Goal: Transaction & Acquisition: Purchase product/service

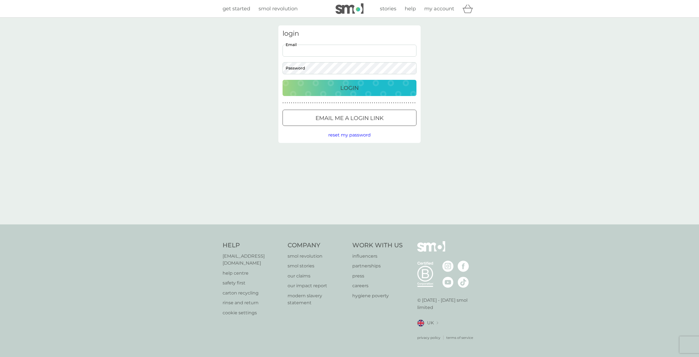
drag, startPoint x: 329, startPoint y: 52, endPoint x: 331, endPoint y: 56, distance: 4.9
click at [329, 52] on input "Email" at bounding box center [350, 51] width 134 height 12
click at [495, 97] on div "login Email Password Login ● ● ● ● ● ● ● ● ● ● ● ● ● ● ● ● ● ● ● ● ● ● ● ● ● ● …" at bounding box center [349, 121] width 699 height 207
drag, startPoint x: 339, startPoint y: 58, endPoint x: 341, endPoint y: 47, distance: 11.0
click at [341, 47] on div "Email Password" at bounding box center [350, 60] width 138 height 30
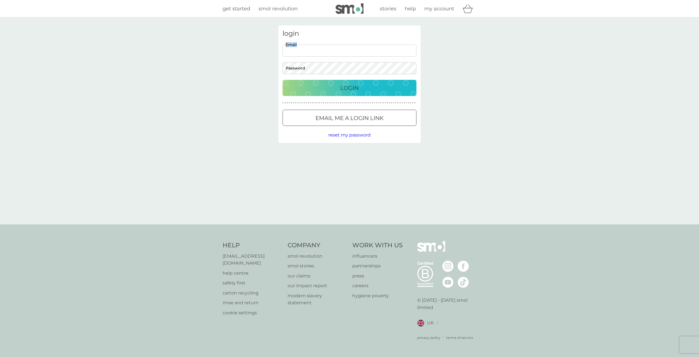
click at [341, 47] on input "Email" at bounding box center [350, 51] width 134 height 12
click at [283, 80] on button "Login" at bounding box center [350, 88] width 134 height 16
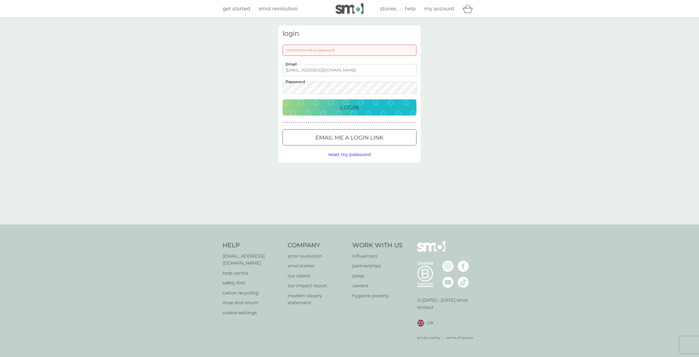
drag, startPoint x: 344, startPoint y: 66, endPoint x: 209, endPoint y: 72, distance: 134.6
click at [209, 72] on div "login Incorrect email or password kizzysinar@googlemail.com Email Password Logi…" at bounding box center [349, 121] width 699 height 207
drag, startPoint x: 337, startPoint y: 70, endPoint x: 234, endPoint y: 66, distance: 102.4
click at [234, 66] on div "login Incorrect email or password kizzysinar@googlemail.com Email Password Logi…" at bounding box center [349, 121] width 699 height 207
drag, startPoint x: 318, startPoint y: 74, endPoint x: 252, endPoint y: 67, distance: 66.4
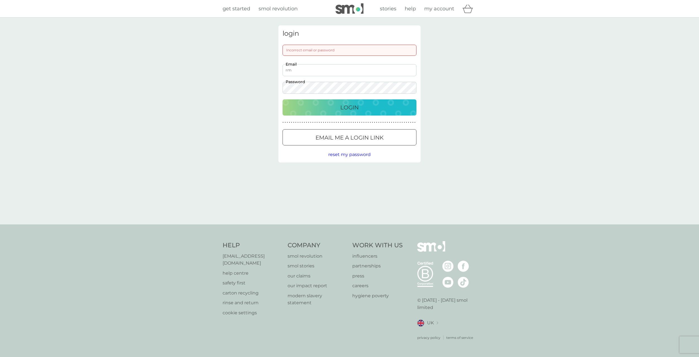
click at [253, 67] on div "login Incorrect email or password rm Email Password Login ● ● ● ● ● ● ● ● ● ● ●…" at bounding box center [349, 121] width 699 height 207
type input "roisty09@googlemail.com"
click at [329, 102] on button "Login" at bounding box center [350, 107] width 134 height 16
click at [227, 84] on div "login Incorrect email or password roisty09@googlemail.com Email Password Login …" at bounding box center [349, 121] width 699 height 207
click at [283, 99] on button "Login" at bounding box center [350, 107] width 134 height 16
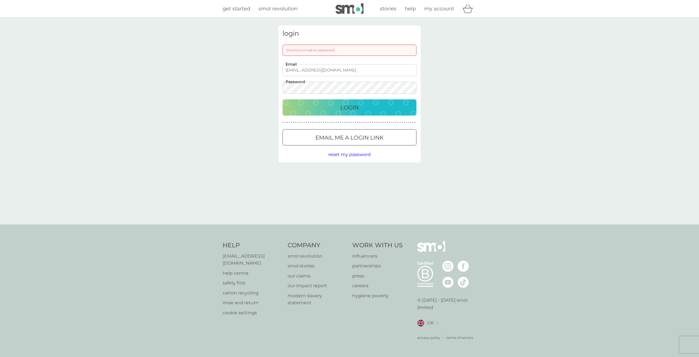
click at [212, 89] on div "login Incorrect email or password roisty09@googlemail.com Email Password Login …" at bounding box center [349, 121] width 699 height 207
click at [283, 99] on button "Login" at bounding box center [350, 107] width 134 height 16
click at [254, 92] on div "login Incorrect email or password roisty09@googlemail.com Email Password Login …" at bounding box center [349, 121] width 699 height 207
click at [283, 99] on button "Login" at bounding box center [350, 107] width 134 height 16
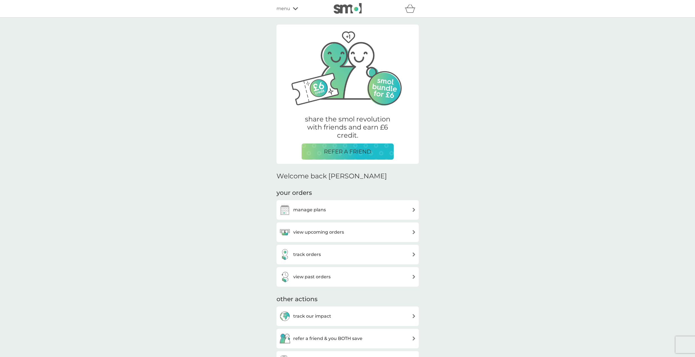
click at [329, 230] on h3 "view upcoming orders" at bounding box center [318, 231] width 51 height 7
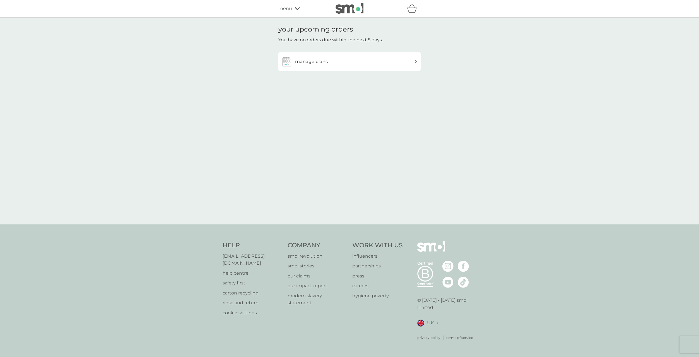
click at [327, 62] on h3 "manage plans" at bounding box center [311, 61] width 33 height 7
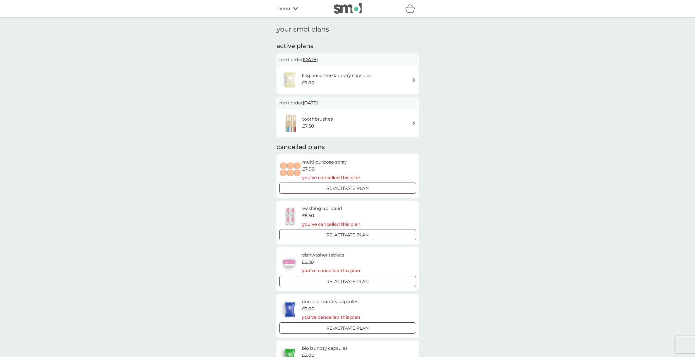
click at [399, 81] on div "fragrance-free laundry capsules £6.00" at bounding box center [347, 80] width 137 height 20
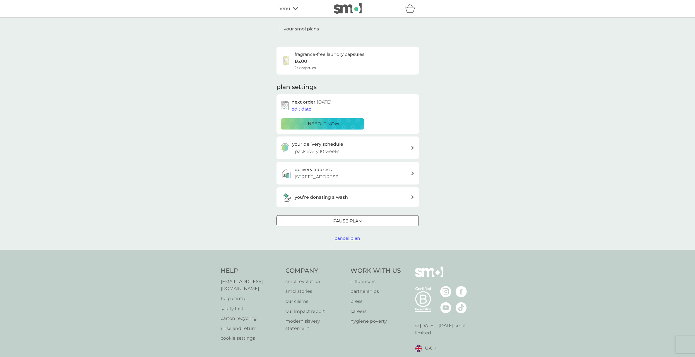
click at [340, 122] on div "i need it now" at bounding box center [322, 123] width 76 height 7
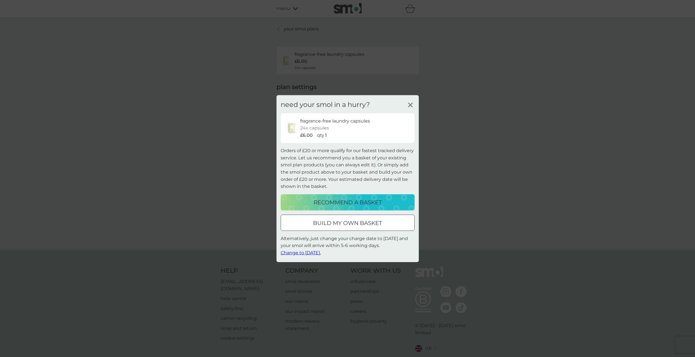
click at [357, 204] on p "recommend a basket" at bounding box center [348, 202] width 68 height 9
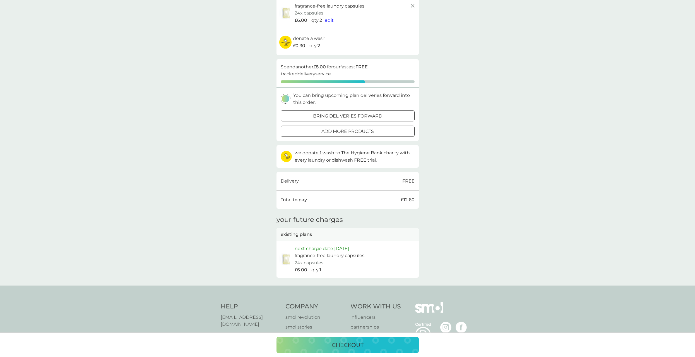
scroll to position [84, 0]
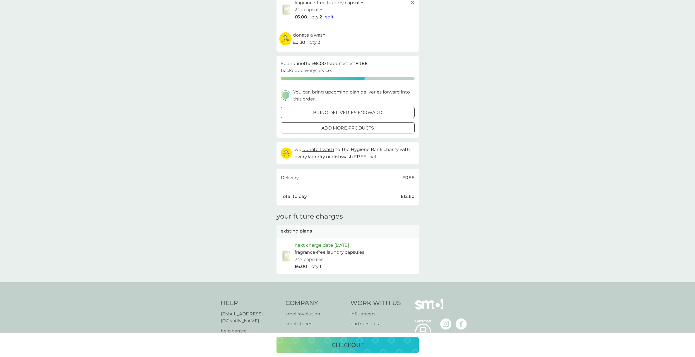
click at [340, 110] on div at bounding box center [348, 113] width 20 height 6
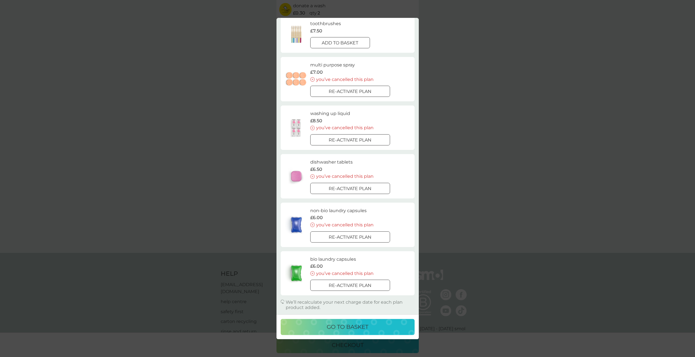
scroll to position [134, 0]
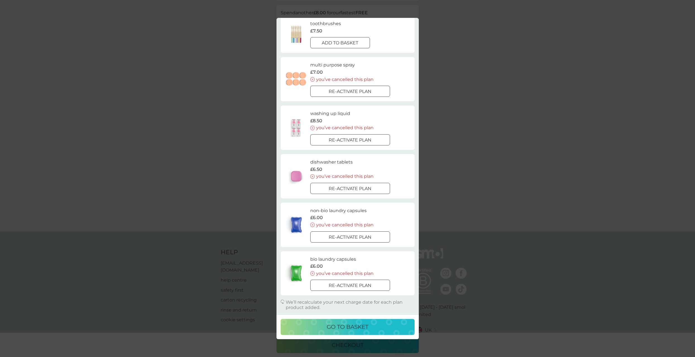
click at [502, 136] on div "your existing plans close toothbrushes £7.50 add to basket multi purpose spray …" at bounding box center [347, 178] width 695 height 357
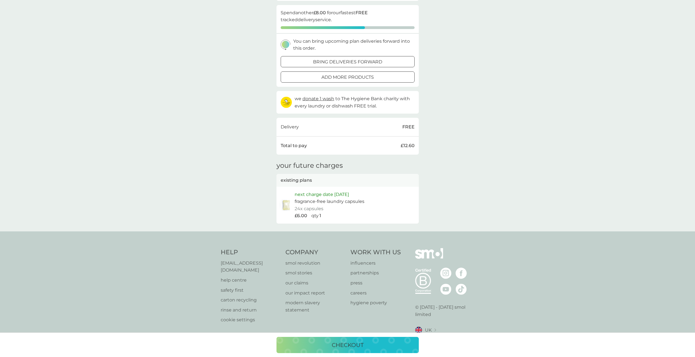
click at [336, 346] on p "checkout" at bounding box center [348, 344] width 32 height 9
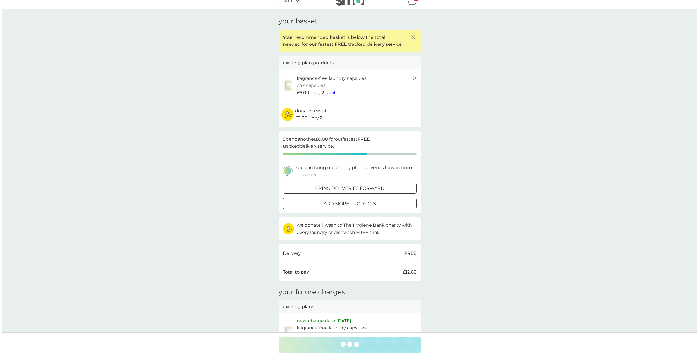
scroll to position [0, 0]
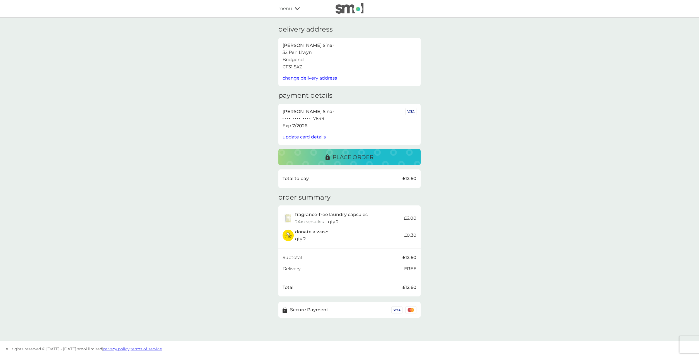
click at [351, 158] on p "place order" at bounding box center [353, 157] width 41 height 9
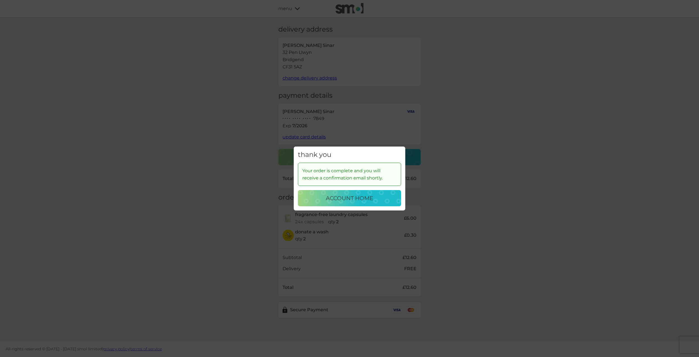
click at [382, 198] on div "account home" at bounding box center [350, 198] width 92 height 9
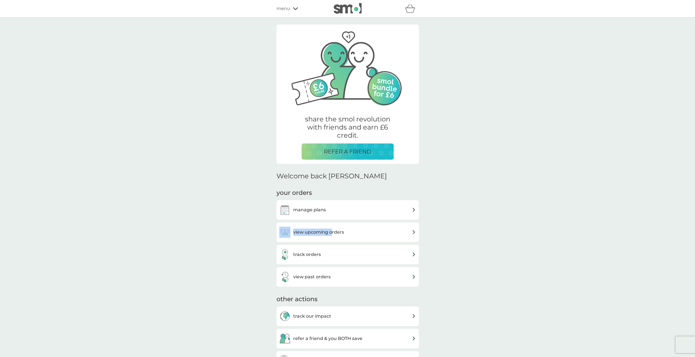
drag, startPoint x: 332, startPoint y: 231, endPoint x: 275, endPoint y: 235, distance: 57.3
click at [275, 235] on div "share the smol revolution with friends and earn £6 credit. REFER A FRIEND Welco…" at bounding box center [347, 258] width 151 height 467
click at [302, 252] on h3 "track orders" at bounding box center [307, 254] width 28 height 7
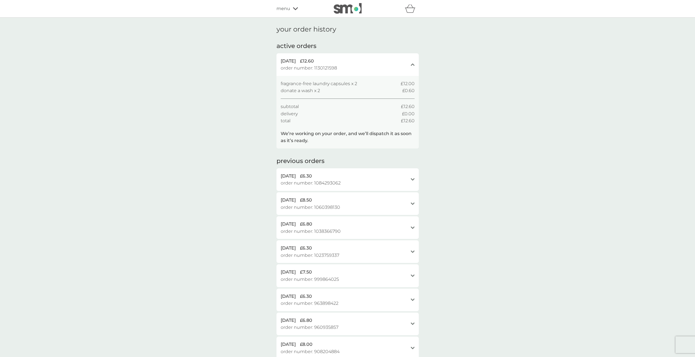
click at [347, 9] on img at bounding box center [348, 8] width 28 height 11
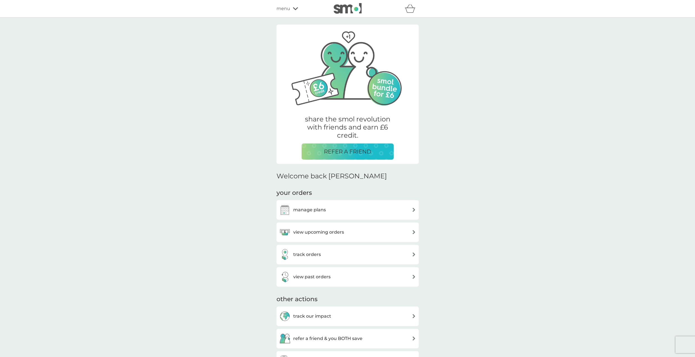
click at [285, 8] on span "menu" at bounding box center [283, 8] width 14 height 7
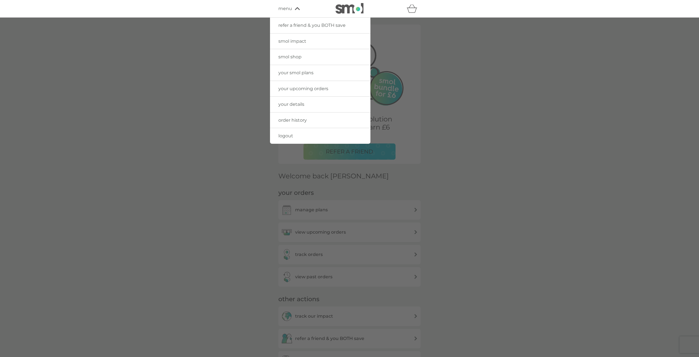
click at [298, 59] on span "smol shop" at bounding box center [289, 56] width 23 height 5
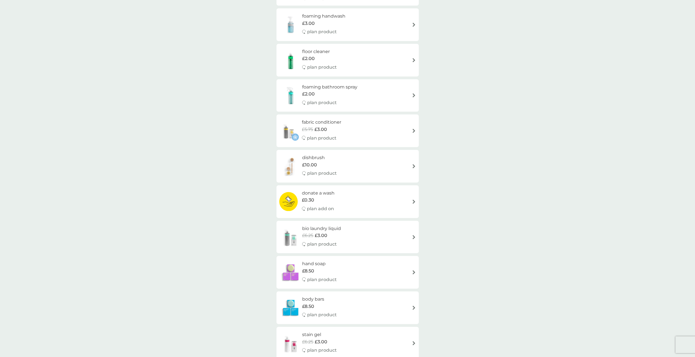
scroll to position [84, 0]
click at [321, 158] on h6 "dishbrush" at bounding box center [319, 157] width 35 height 7
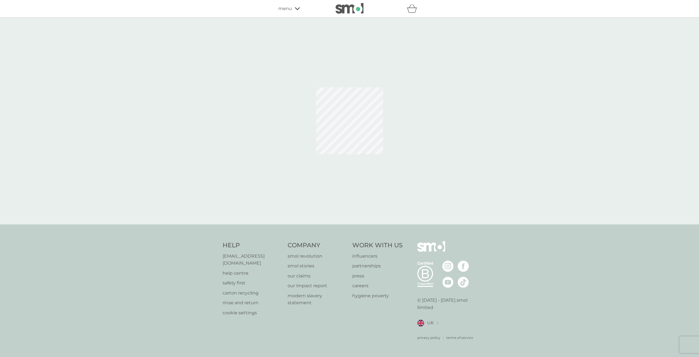
select select "245"
